Goal: Find specific page/section: Find specific page/section

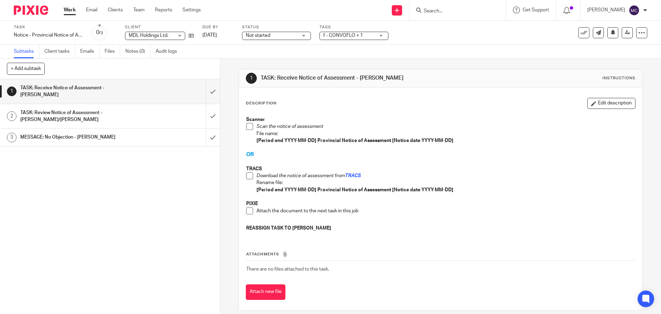
click at [443, 14] on input "Search" at bounding box center [454, 11] width 62 height 6
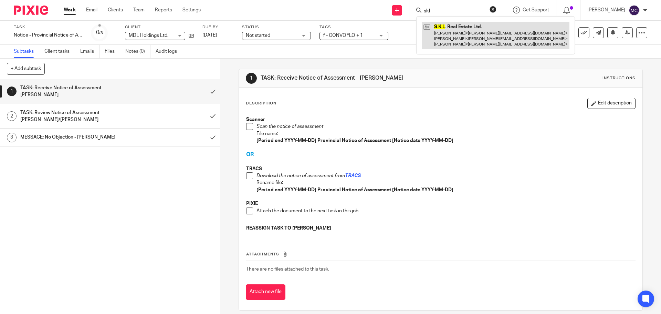
type input "skl"
click at [439, 31] on link at bounding box center [496, 35] width 148 height 27
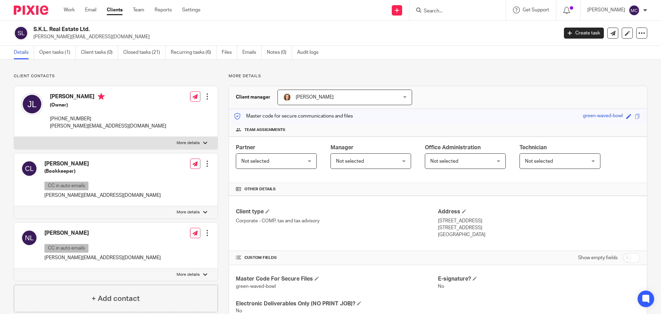
click at [62, 55] on link "Open tasks (1)" at bounding box center [57, 52] width 37 height 13
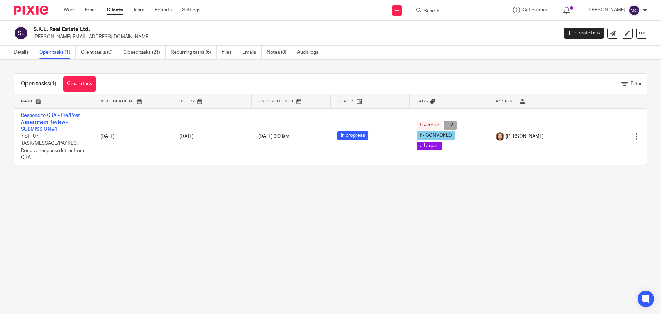
click at [437, 11] on input "Search" at bounding box center [454, 11] width 62 height 6
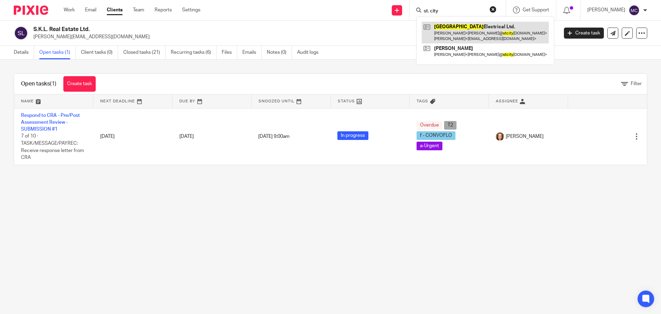
type input "st. city"
click at [450, 30] on link at bounding box center [485, 32] width 127 height 21
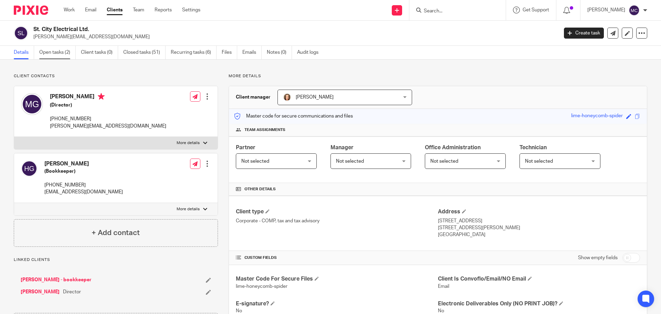
click at [56, 54] on link "Open tasks (2)" at bounding box center [57, 52] width 37 height 13
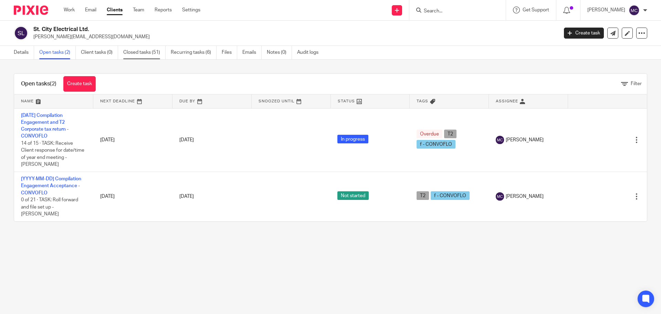
click at [149, 51] on link "Closed tasks (51)" at bounding box center [144, 52] width 42 height 13
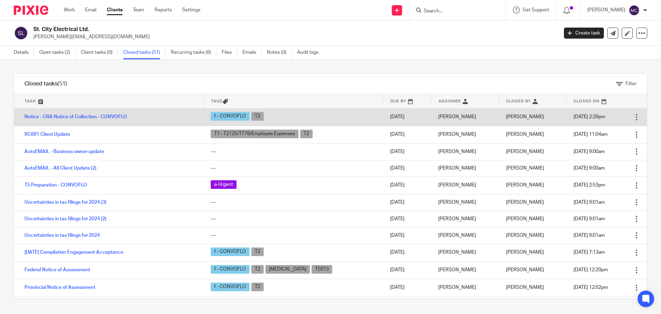
click at [98, 112] on td "Notice - CRA Notice of Collection - CONVOFLO" at bounding box center [109, 117] width 190 height 18
click at [97, 116] on link "Notice - CRA Notice of Collection - CONVOFLO" at bounding box center [75, 116] width 103 height 5
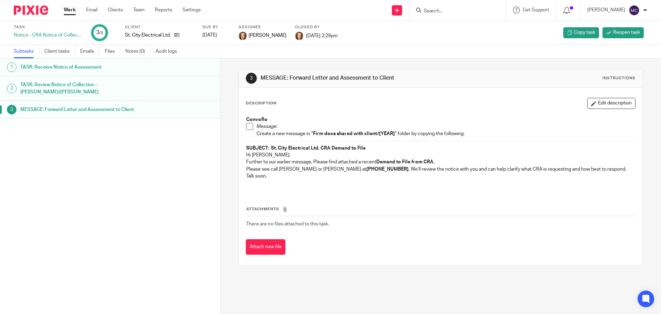
click at [448, 11] on input "Search" at bounding box center [454, 11] width 62 height 6
type input "2023285"
click button "submit" at bounding box center [0, 0] width 0 height 0
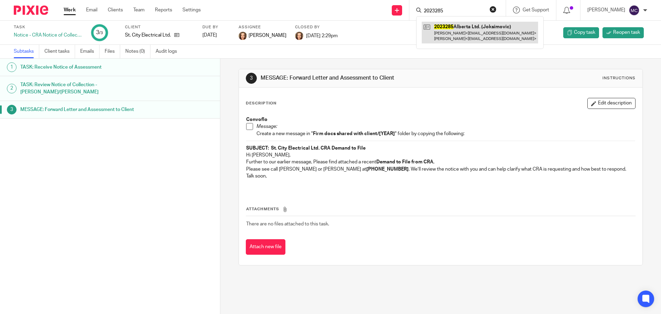
click at [453, 33] on link at bounding box center [480, 32] width 116 height 21
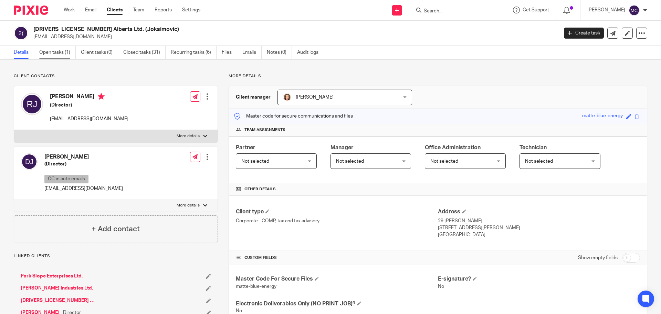
click at [58, 52] on link "Open tasks (1)" at bounding box center [57, 52] width 37 height 13
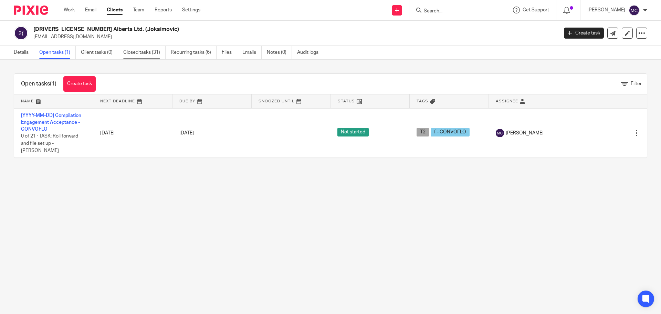
click at [138, 55] on link "Closed tasks (31)" at bounding box center [144, 52] width 42 height 13
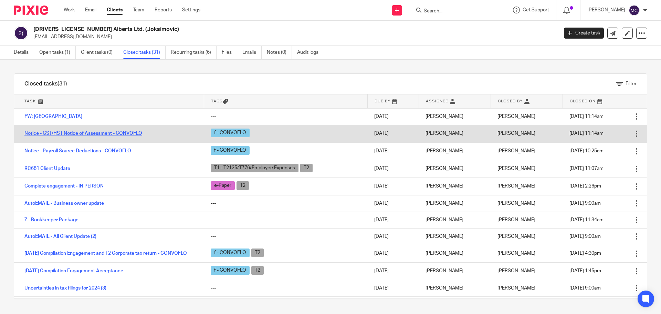
click at [100, 133] on link "Notice - GST/HST Notice of Assessment - CONVOFLO" at bounding box center [83, 133] width 118 height 5
